Goal: Transaction & Acquisition: Obtain resource

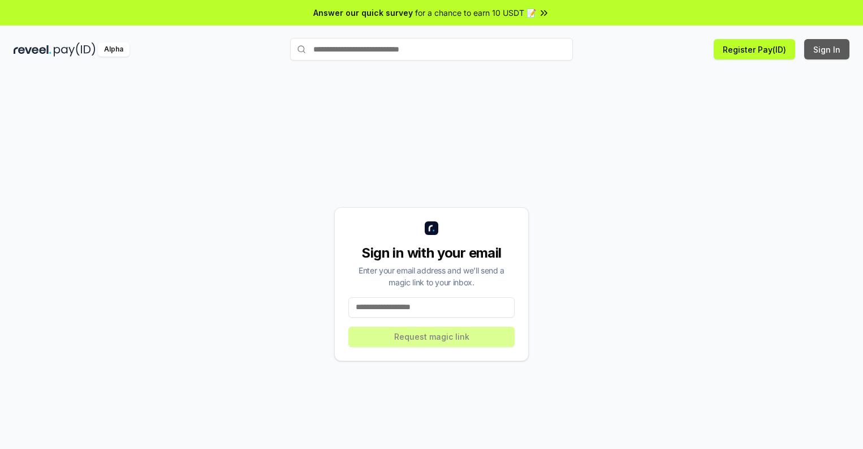
click at [828, 49] on button "Sign In" at bounding box center [827, 49] width 45 height 20
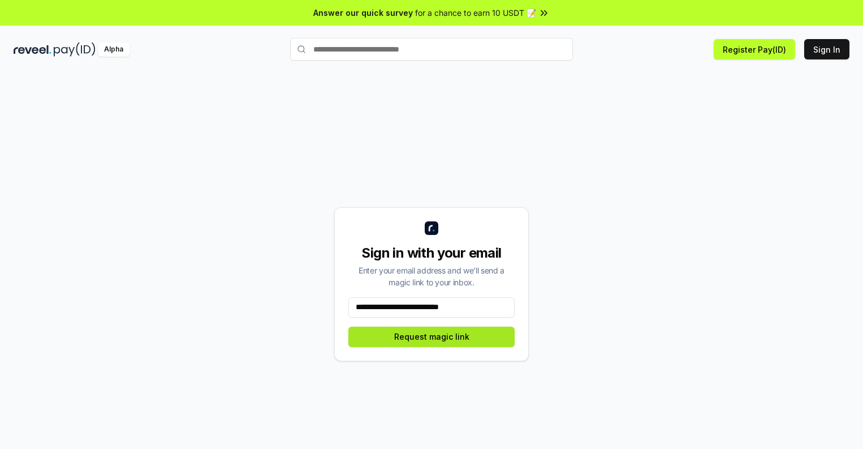
type input "**********"
click at [432, 336] on button "Request magic link" at bounding box center [432, 336] width 166 height 20
